Goal: Task Accomplishment & Management: Use online tool/utility

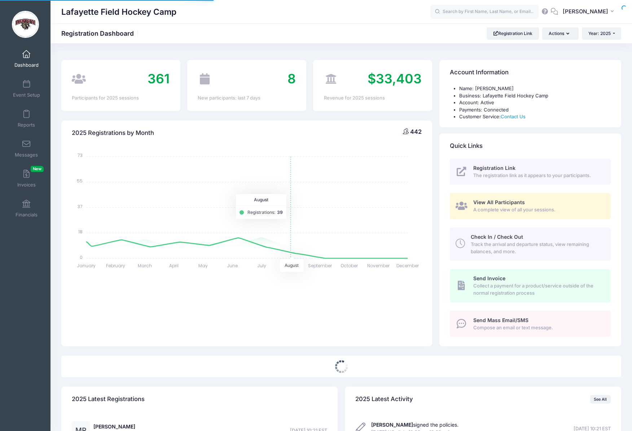
select select
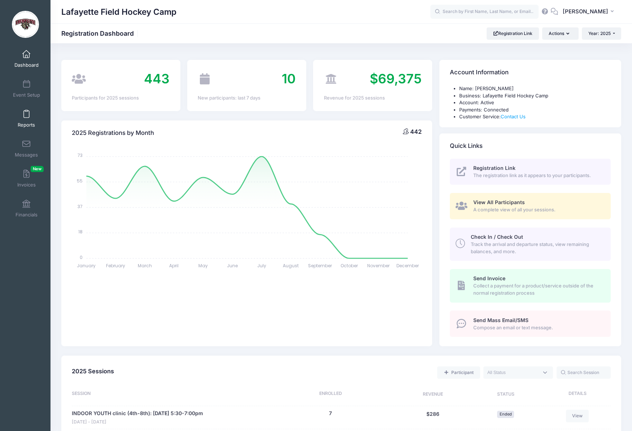
click at [23, 121] on link "Reports" at bounding box center [26, 118] width 34 height 25
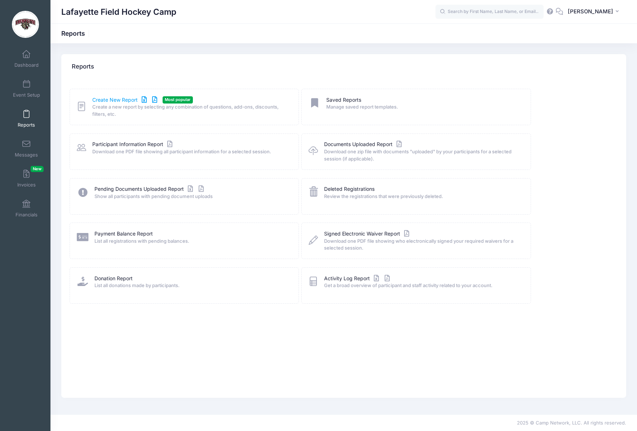
click at [127, 101] on link "Create New Report" at bounding box center [125, 100] width 67 height 8
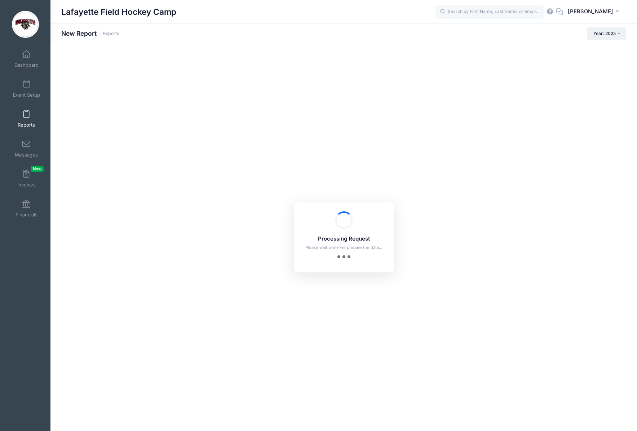
checkbox input "true"
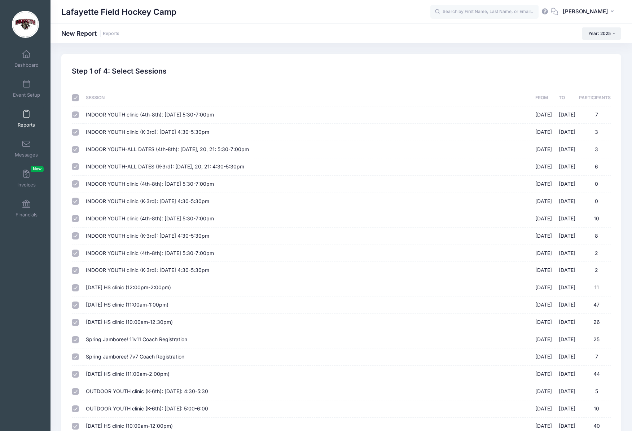
click at [74, 98] on input "checkbox" at bounding box center [75, 97] width 7 height 7
checkbox input "false"
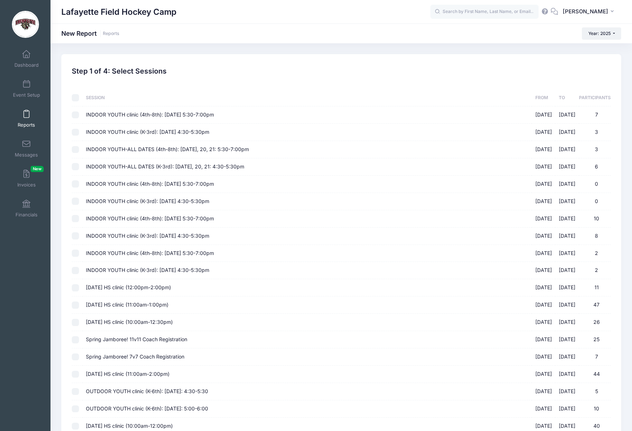
checkbox input "false"
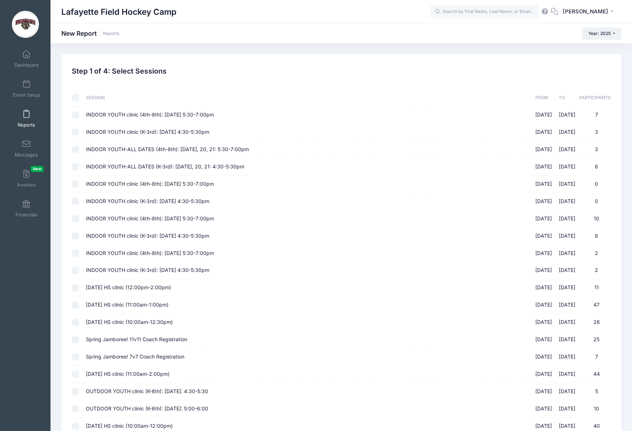
checkbox input "false"
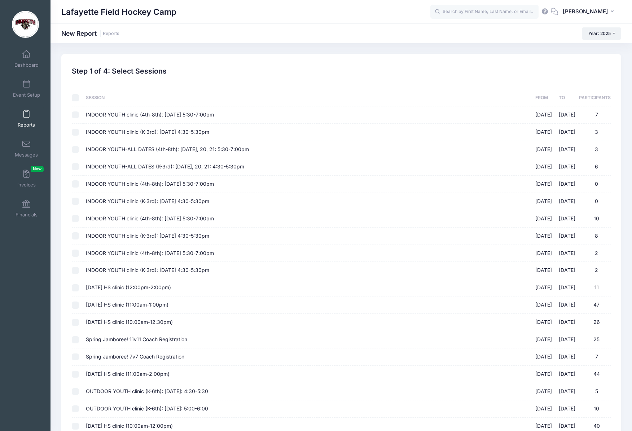
checkbox input "false"
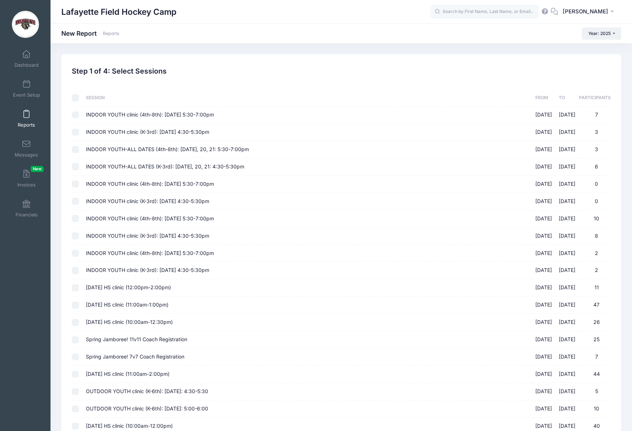
checkbox input "false"
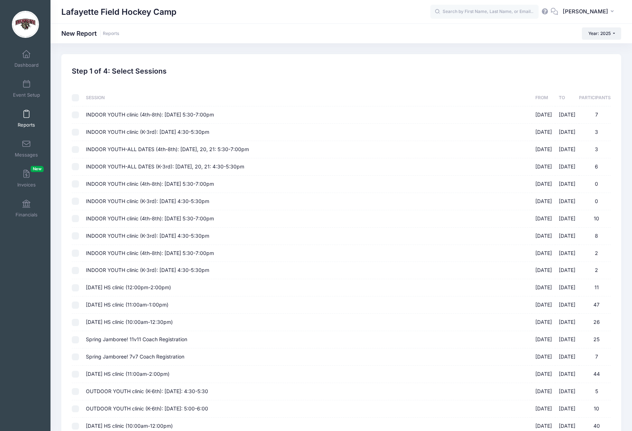
checkbox input "false"
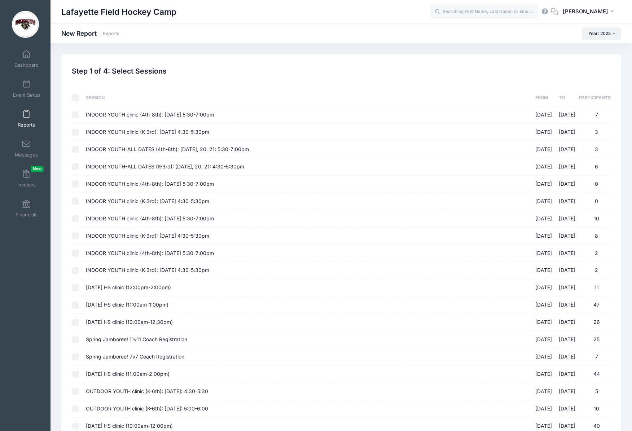
checkbox input "false"
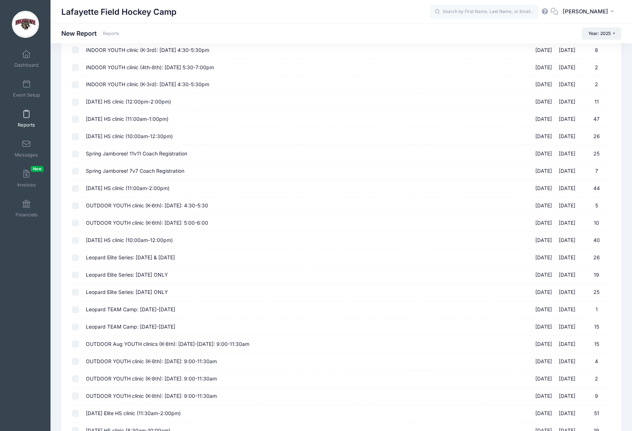
scroll to position [284, 0]
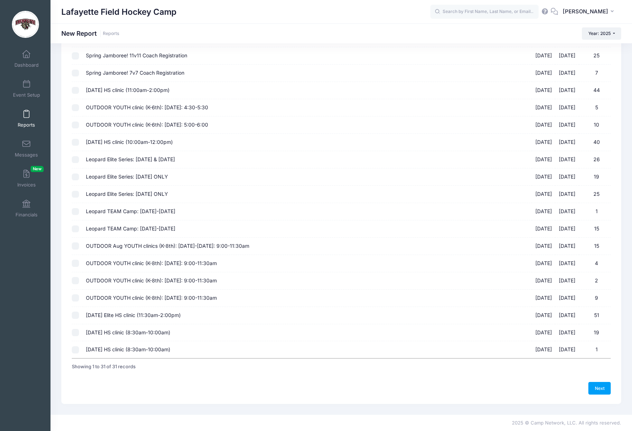
click at [74, 332] on input "Sept 14th HS clinic (8:30am-10:00am) 09/14/2025 - 09/14/2025 19" at bounding box center [75, 332] width 7 height 7
checkbox input "true"
click at [597, 389] on link "Next" at bounding box center [599, 388] width 22 height 12
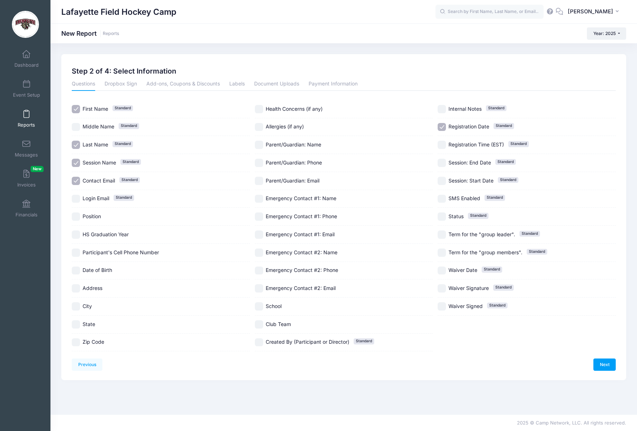
drag, startPoint x: 76, startPoint y: 217, endPoint x: 75, endPoint y: 227, distance: 10.5
click at [76, 217] on input "Position" at bounding box center [76, 216] width 8 height 8
checkbox input "true"
drag, startPoint x: 75, startPoint y: 233, endPoint x: 85, endPoint y: 249, distance: 18.9
click at [75, 233] on input "HS Graduation Year" at bounding box center [76, 234] width 8 height 8
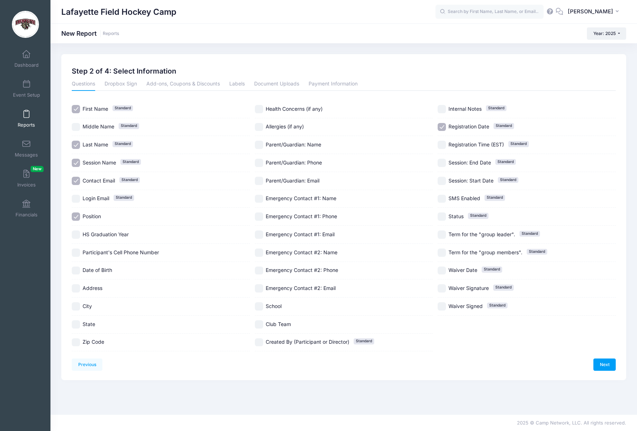
checkbox input "true"
drag, startPoint x: 78, startPoint y: 325, endPoint x: 220, endPoint y: 321, distance: 141.4
click at [79, 325] on input "State" at bounding box center [76, 324] width 8 height 8
checkbox input "true"
drag, startPoint x: 260, startPoint y: 308, endPoint x: 261, endPoint y: 314, distance: 6.5
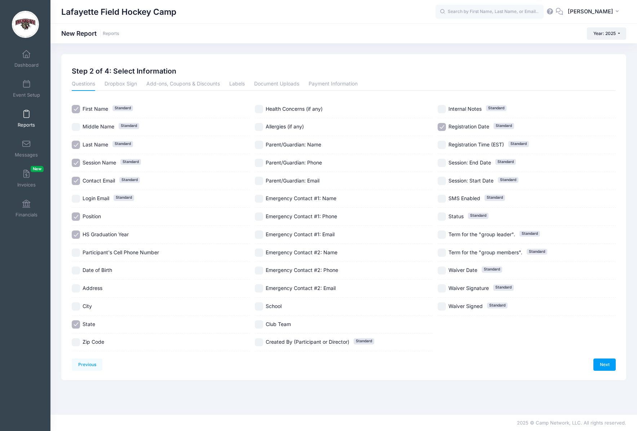
click at [260, 308] on input "School" at bounding box center [259, 306] width 8 height 8
checkbox input "true"
drag, startPoint x: 263, startPoint y: 328, endPoint x: 337, endPoint y: 336, distance: 74.4
click at [263, 328] on label "Club Team" at bounding box center [344, 324] width 178 height 8
checkbox input "true"
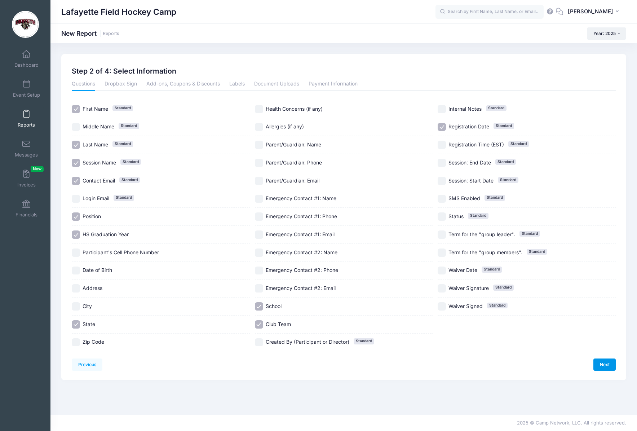
click at [608, 364] on link "Next" at bounding box center [605, 364] width 22 height 12
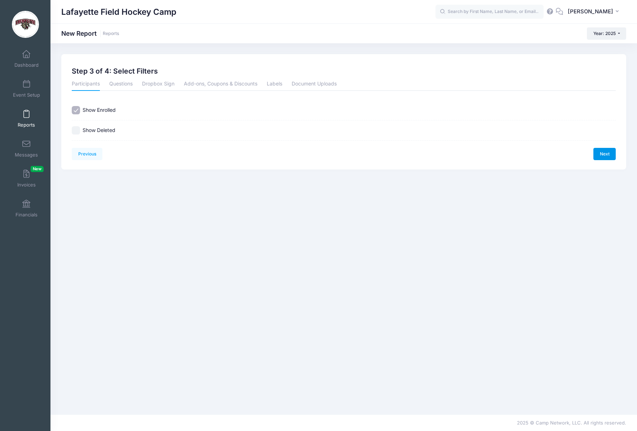
click at [597, 153] on link "Next" at bounding box center [605, 154] width 22 height 12
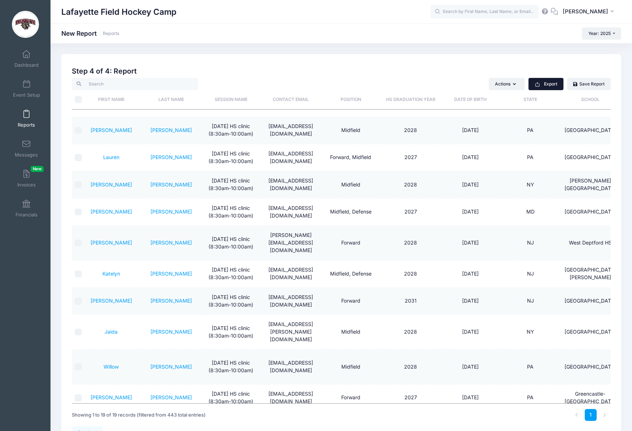
click at [550, 84] on button "Export" at bounding box center [545, 84] width 35 height 12
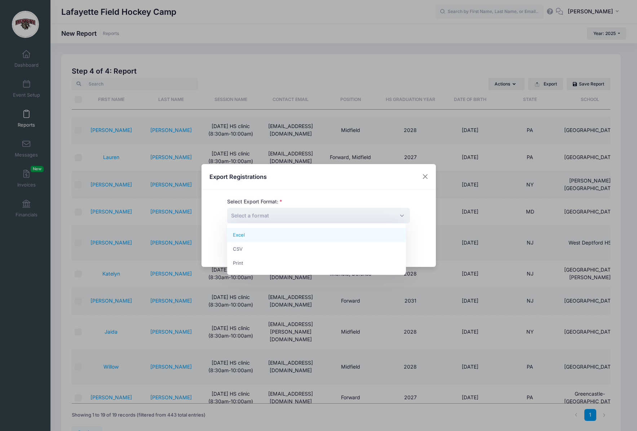
click at [306, 217] on span "Select a format" at bounding box center [318, 216] width 183 height 16
select select "excel"
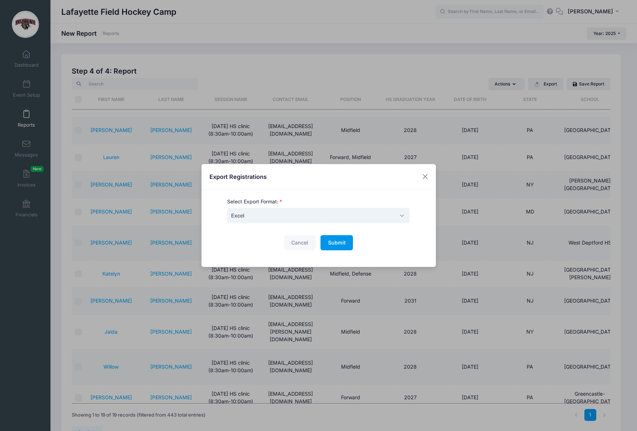
click at [332, 243] on span "Submit" at bounding box center [337, 242] width 18 height 6
